Goal: Navigation & Orientation: Find specific page/section

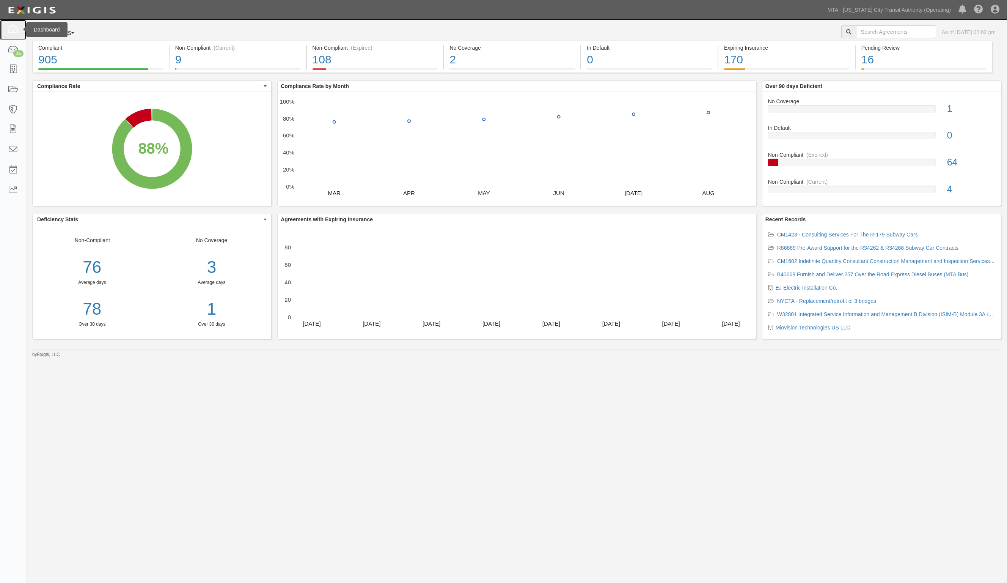
drag, startPoint x: 780, startPoint y: 1, endPoint x: 9, endPoint y: 31, distance: 772.2
click at [9, 31] on icon at bounding box center [13, 29] width 11 height 9
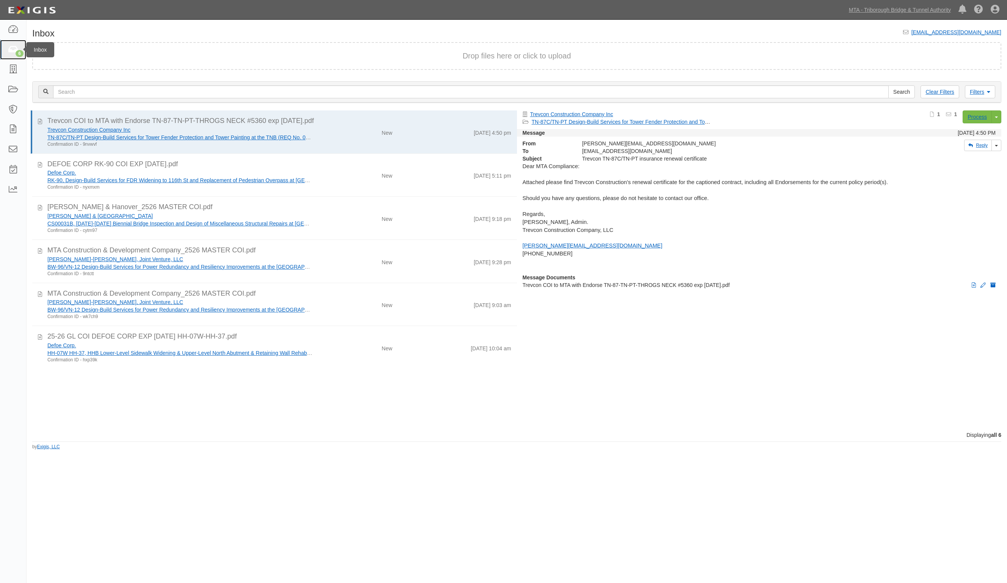
drag, startPoint x: 801, startPoint y: 0, endPoint x: 13, endPoint y: 46, distance: 790.0
click at [11, 48] on icon at bounding box center [13, 50] width 11 height 9
